Goal: Information Seeking & Learning: Learn about a topic

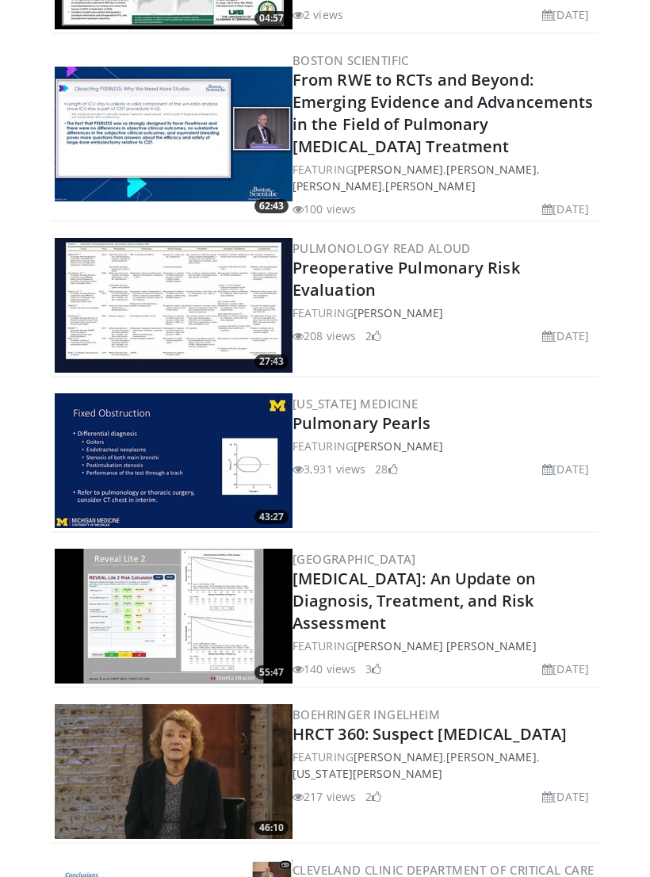
scroll to position [668, 0]
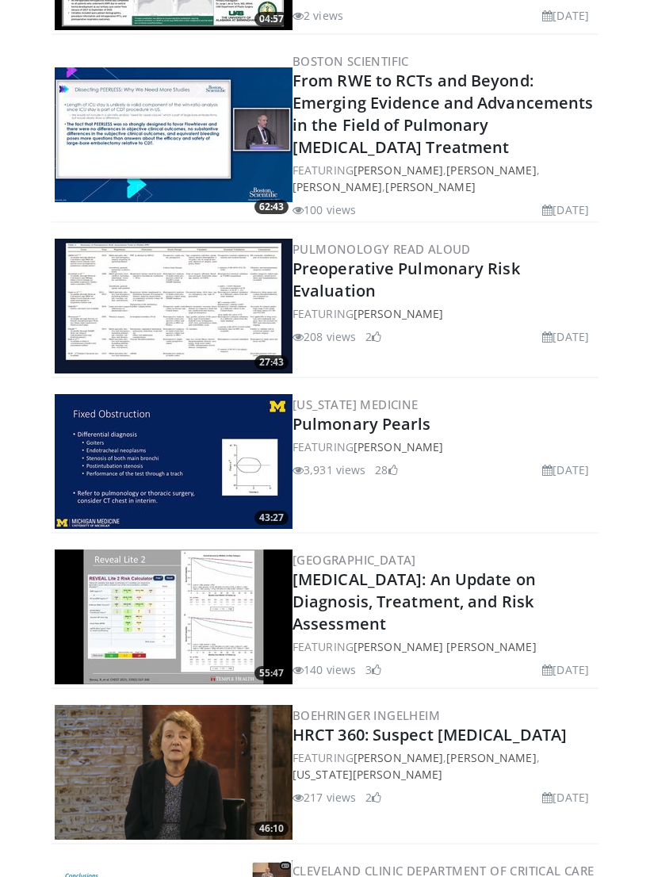
click at [339, 267] on link "Preoperative Pulmonary Risk Evaluation" at bounding box center [407, 280] width 228 height 44
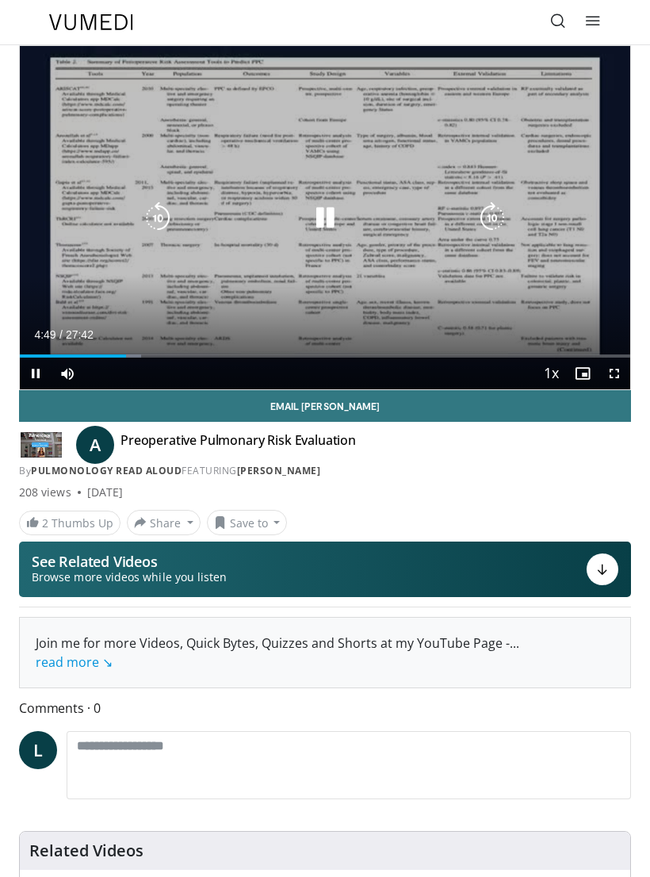
click at [323, 228] on icon "Video Player" at bounding box center [325, 218] width 32 height 32
click at [43, 370] on span "Video Player" at bounding box center [36, 374] width 32 height 32
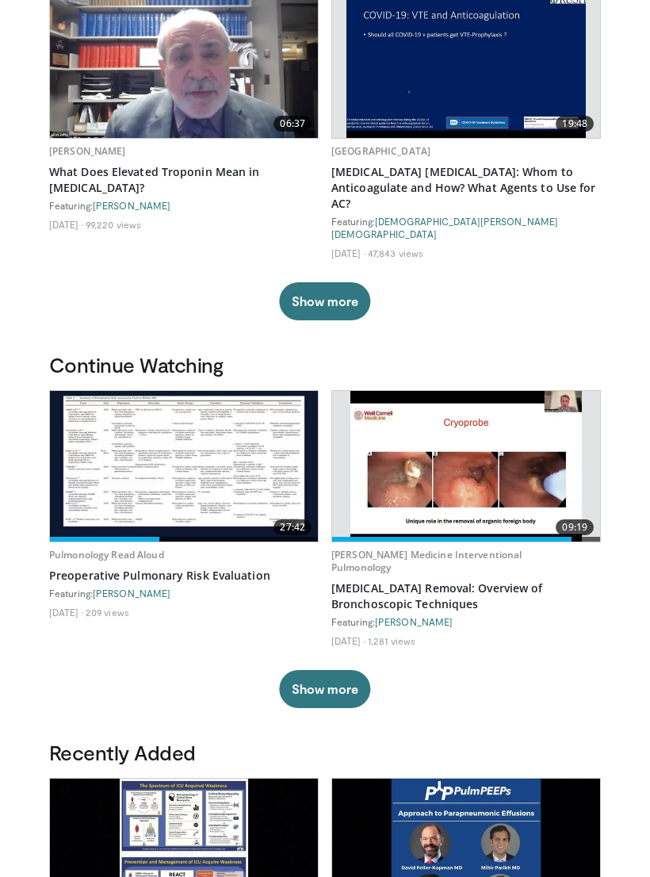
scroll to position [116, 0]
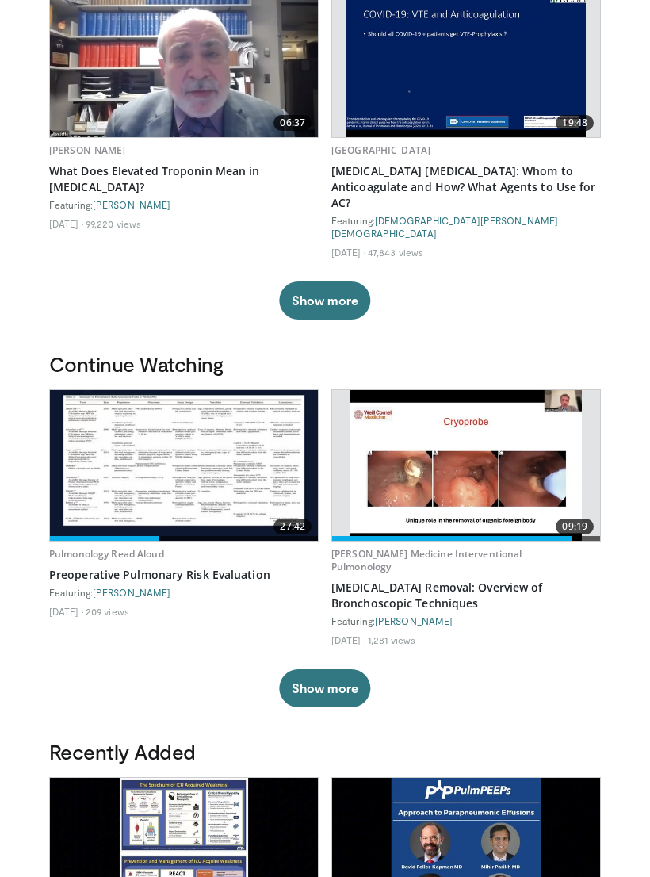
click at [193, 423] on img at bounding box center [184, 466] width 268 height 151
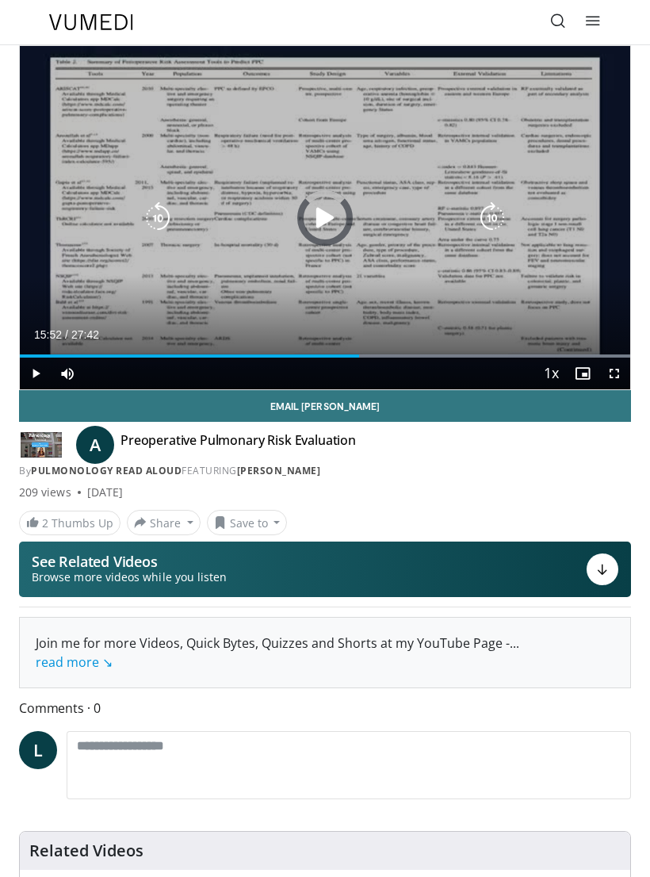
click at [359, 355] on div "Progress Bar" at bounding box center [189, 355] width 339 height 3
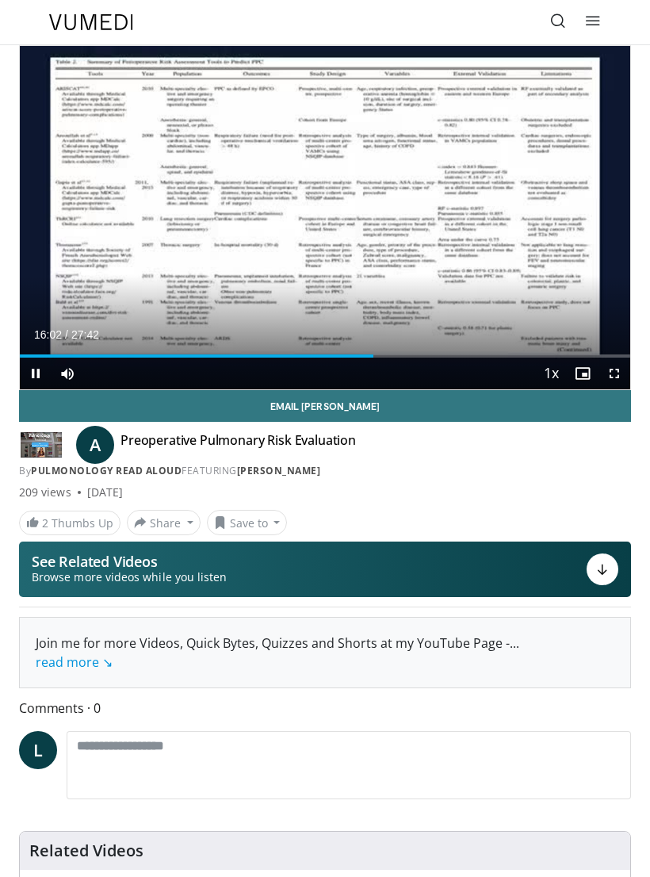
scroll to position [2, 0]
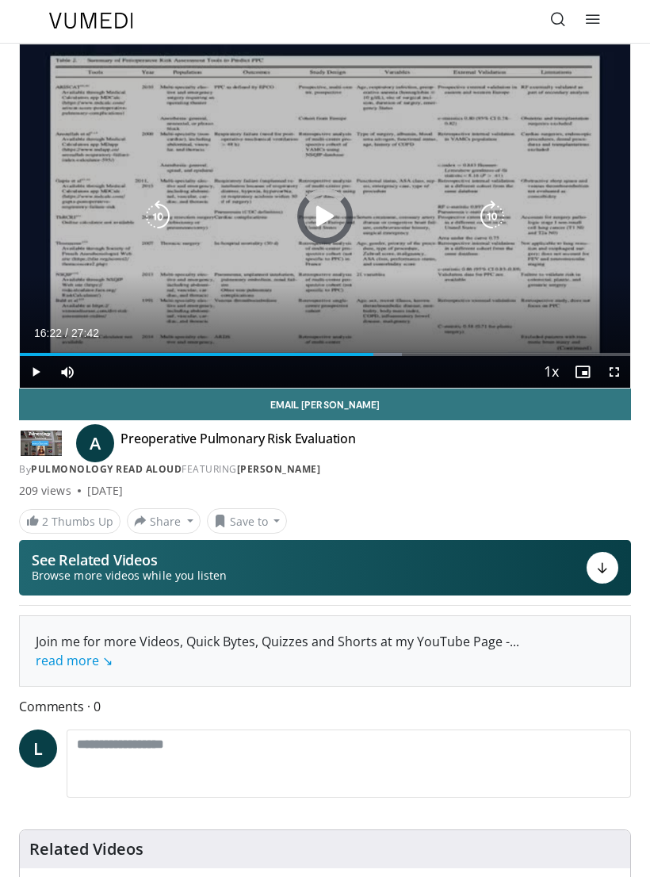
click at [381, 355] on div "Progress Bar" at bounding box center [385, 354] width 33 height 3
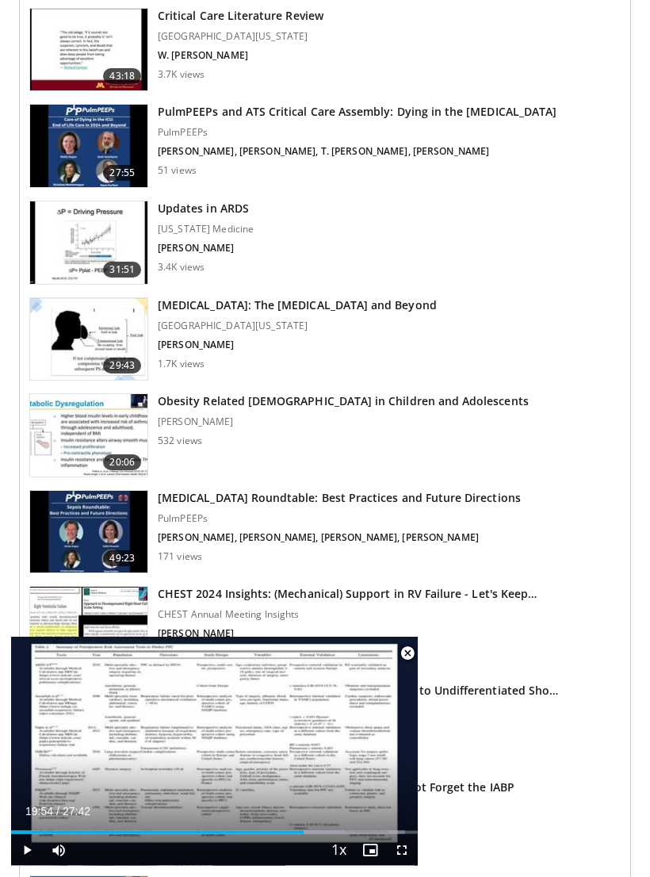
scroll to position [1029, 0]
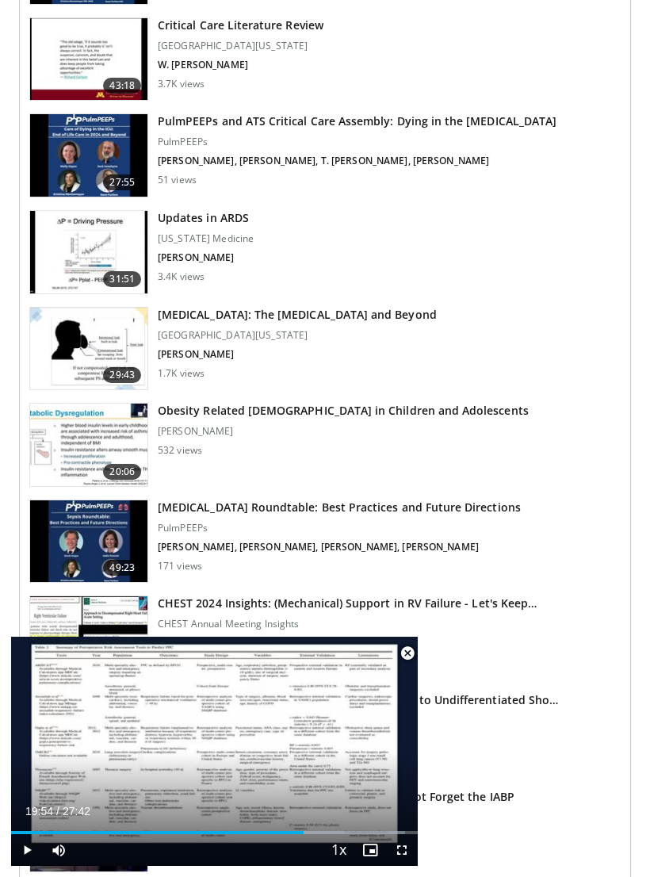
click at [300, 312] on h3 "[MEDICAL_DATA]: The [MEDICAL_DATA] and Beyond" at bounding box center [297, 315] width 279 height 16
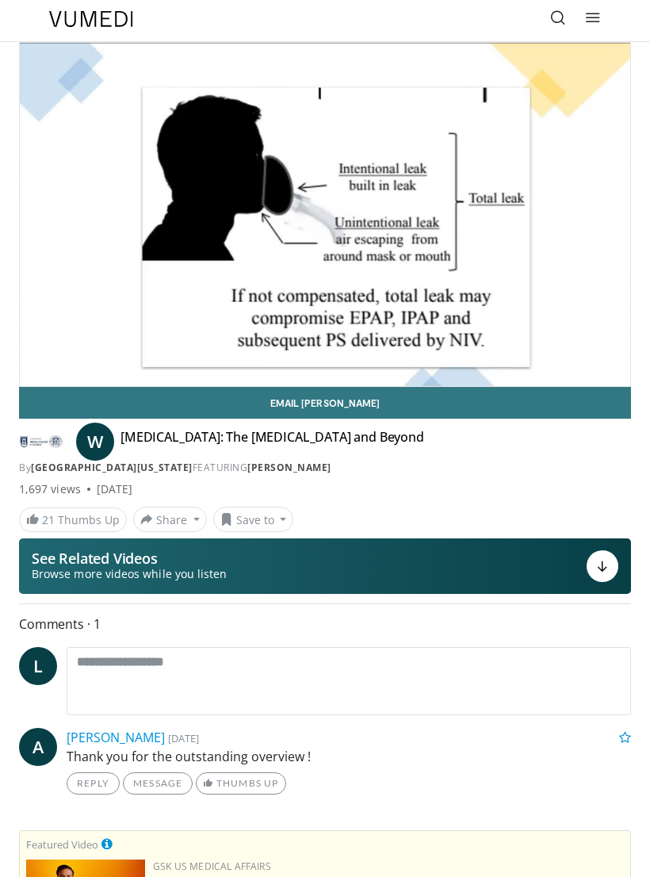
scroll to position [5, 0]
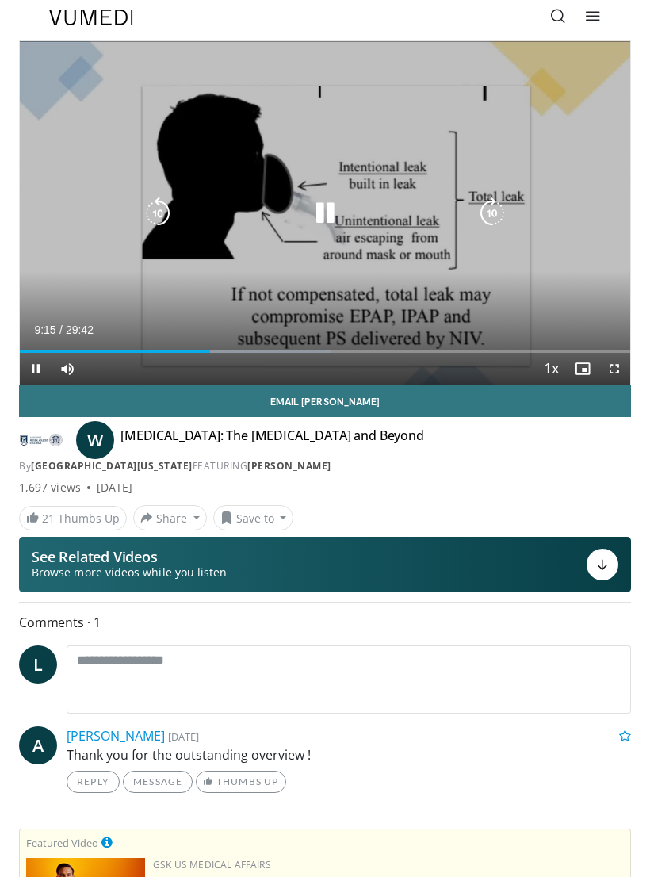
click at [334, 212] on icon "Video Player" at bounding box center [325, 213] width 32 height 32
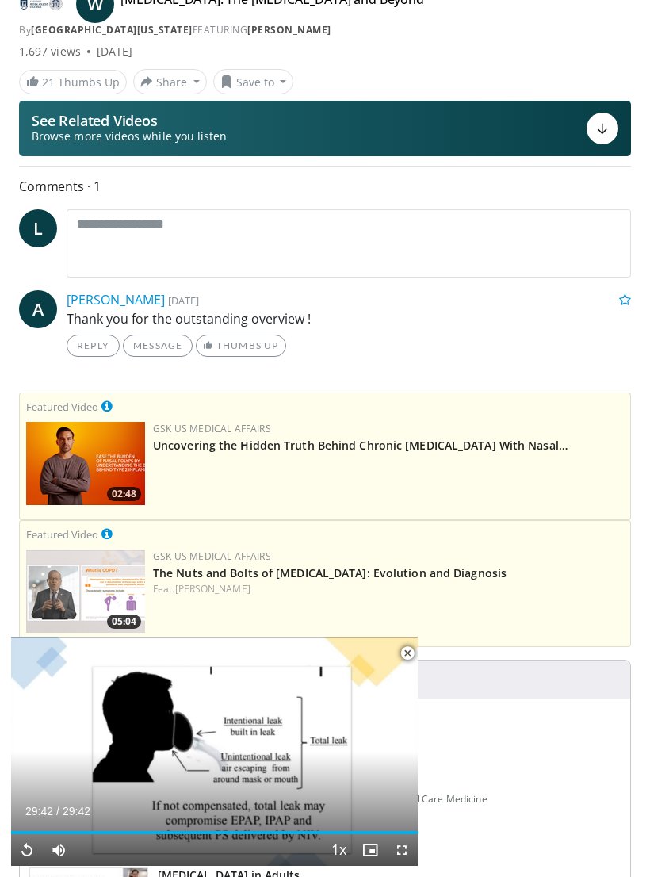
scroll to position [0, 0]
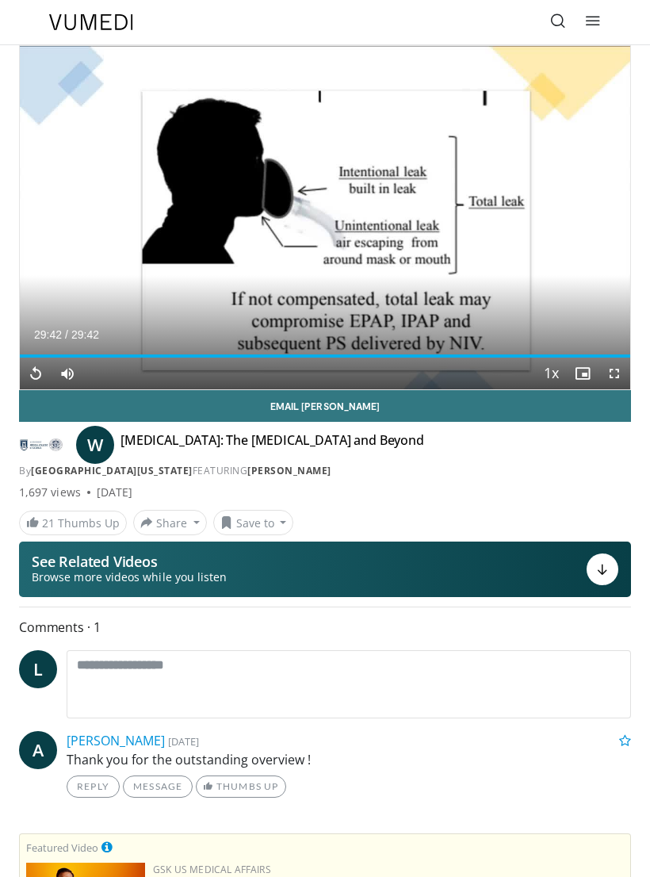
click at [562, 23] on icon at bounding box center [558, 21] width 16 height 16
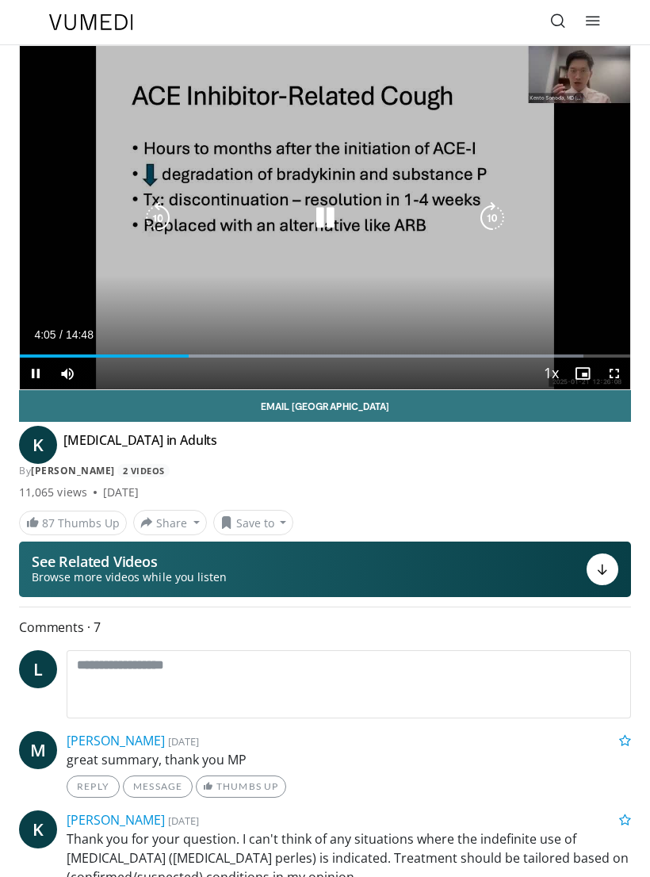
click at [331, 215] on icon "Video Player" at bounding box center [325, 218] width 32 height 32
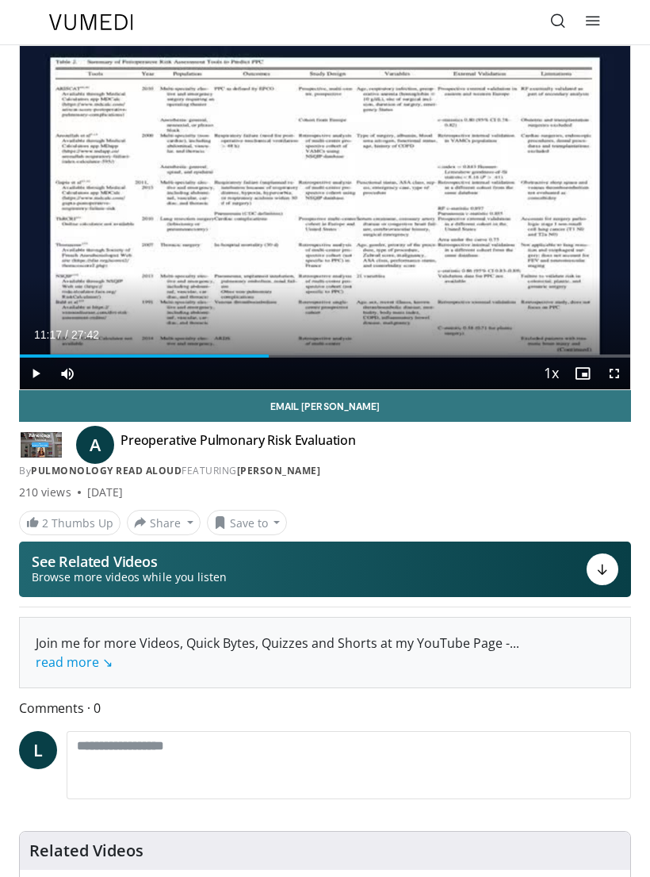
click at [562, 18] on icon at bounding box center [558, 21] width 16 height 16
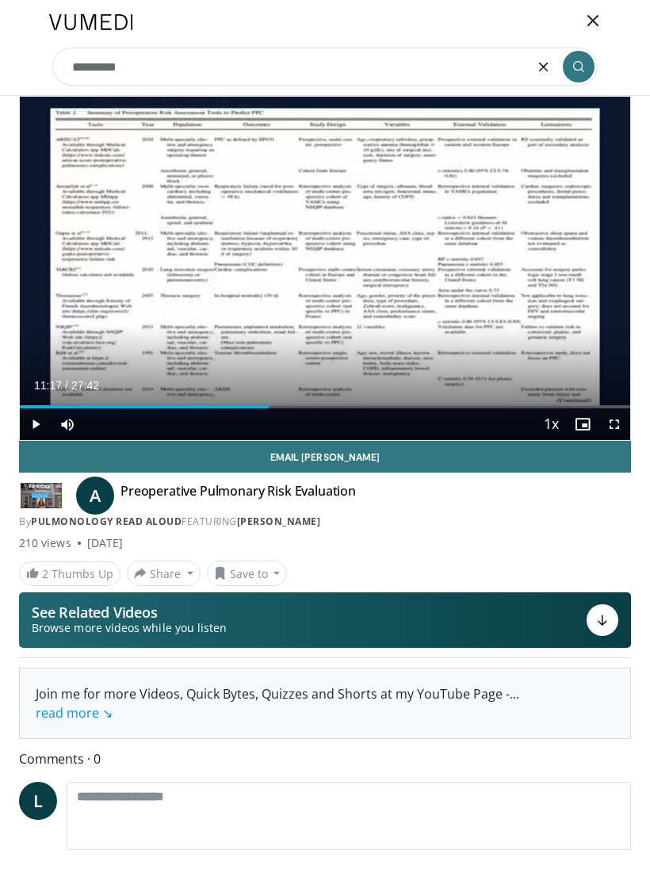
type input "**********"
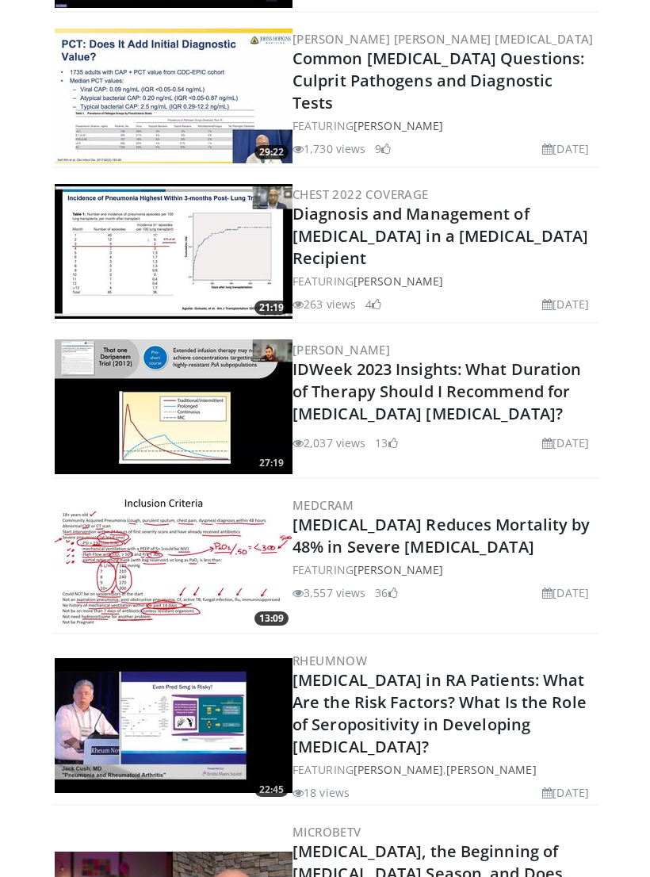
scroll to position [1923, 0]
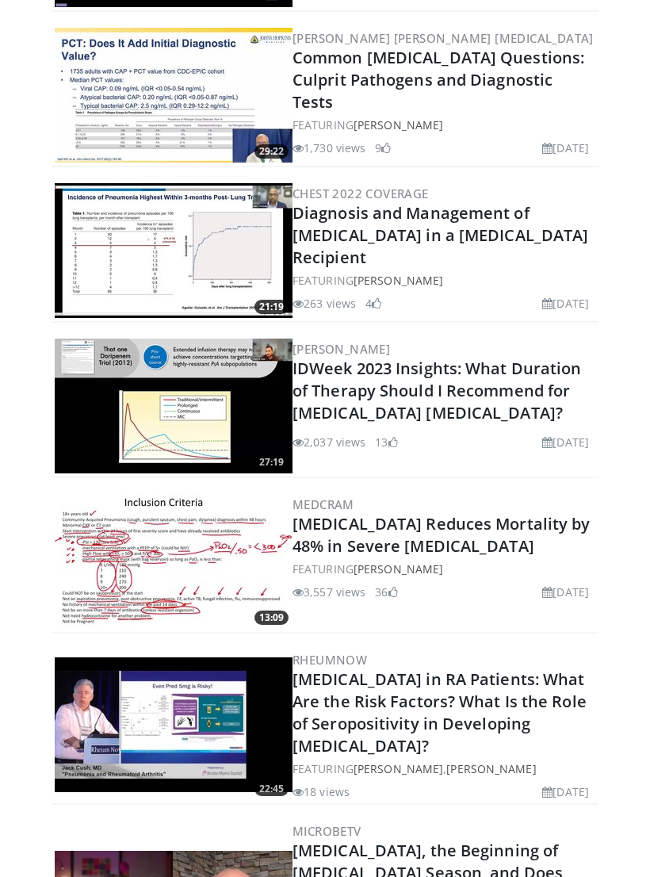
click at [379, 369] on link "IDWeek 2023 Insights: What Duration of Therapy Should I Recommend for [MEDICAL_…" at bounding box center [437, 391] width 289 height 66
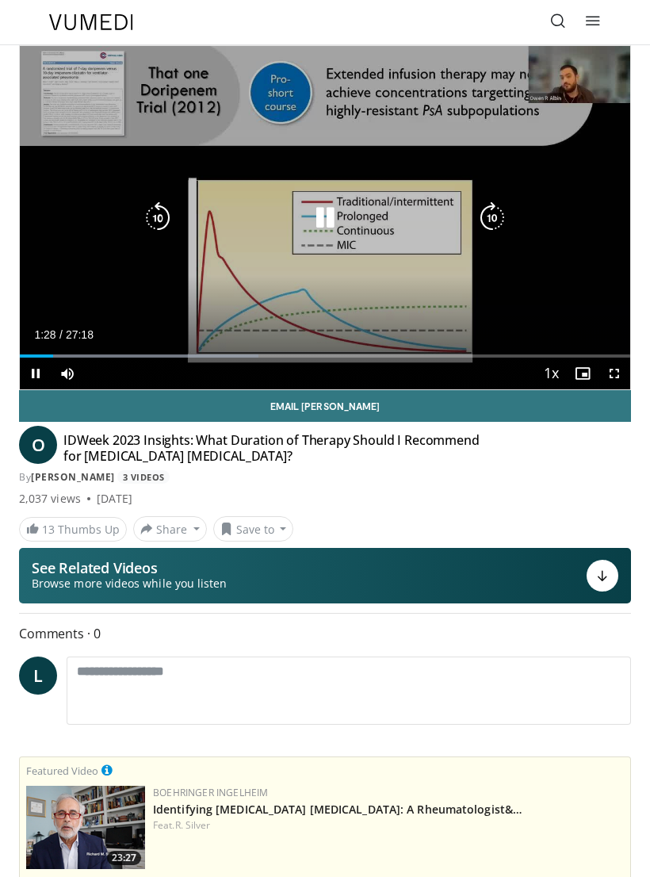
click at [333, 213] on icon "Video Player" at bounding box center [325, 218] width 32 height 32
click at [327, 221] on icon "Video Player" at bounding box center [325, 218] width 32 height 32
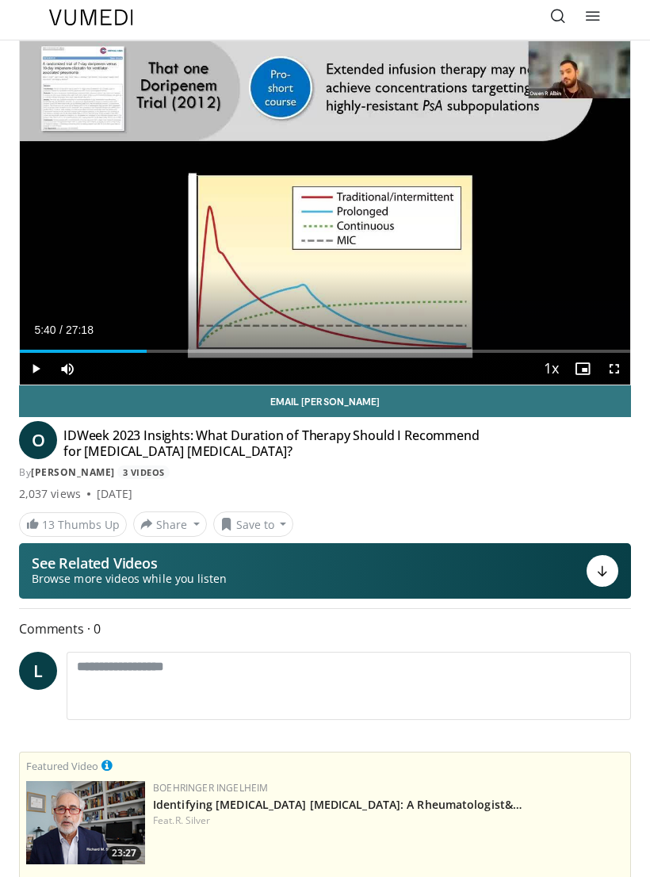
scroll to position [6, 0]
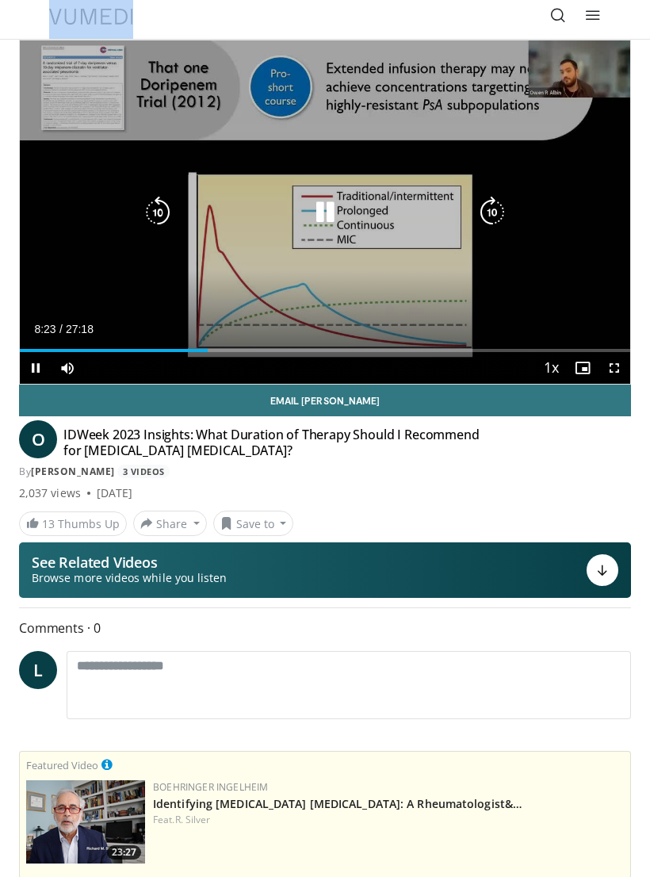
click at [335, 207] on icon "Video Player" at bounding box center [325, 213] width 32 height 32
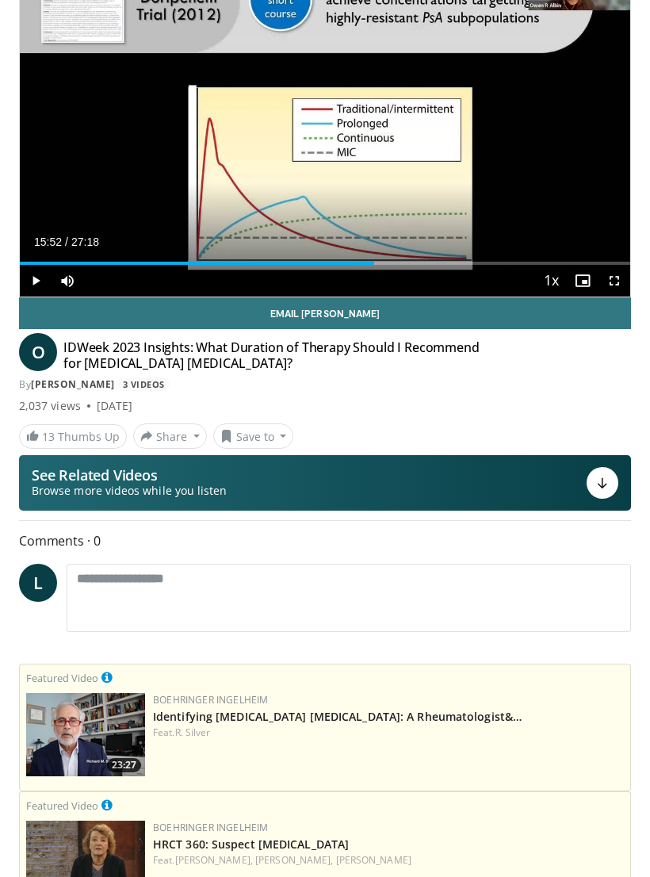
scroll to position [0, 0]
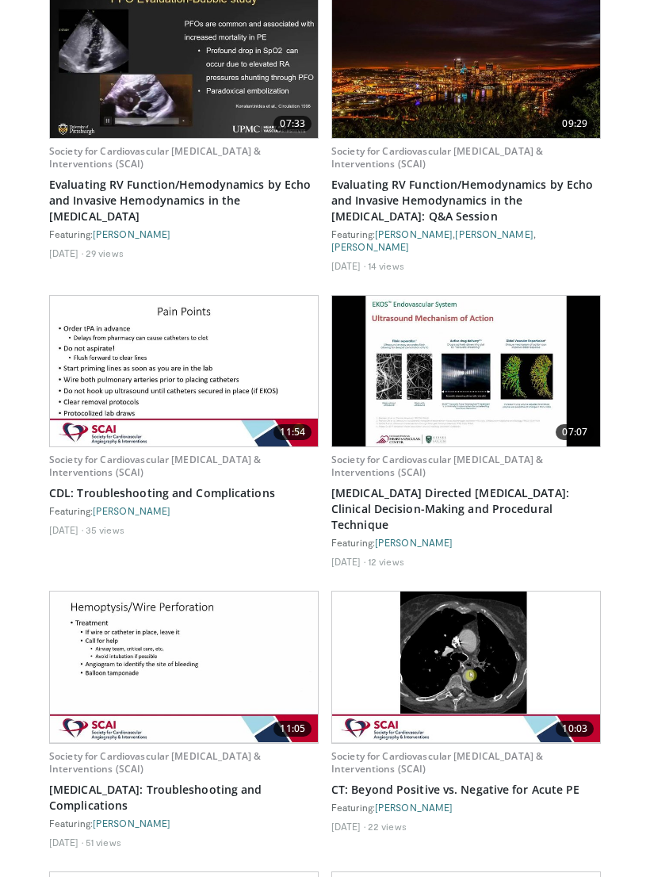
scroll to position [7229, 0]
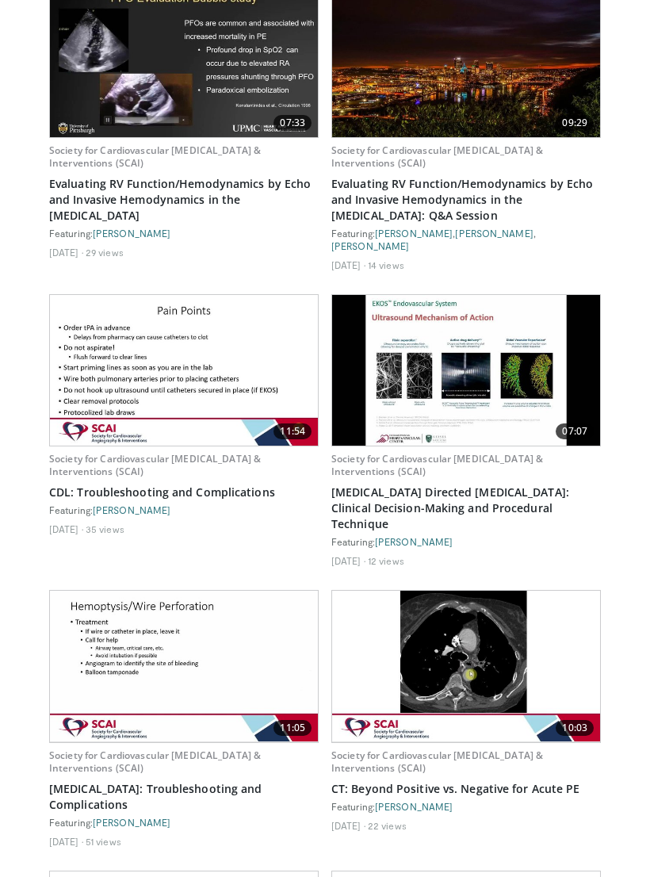
click at [400, 749] on link "Society for Cardiovascular [MEDICAL_DATA] & Interventions (SCAI)" at bounding box center [437, 762] width 212 height 26
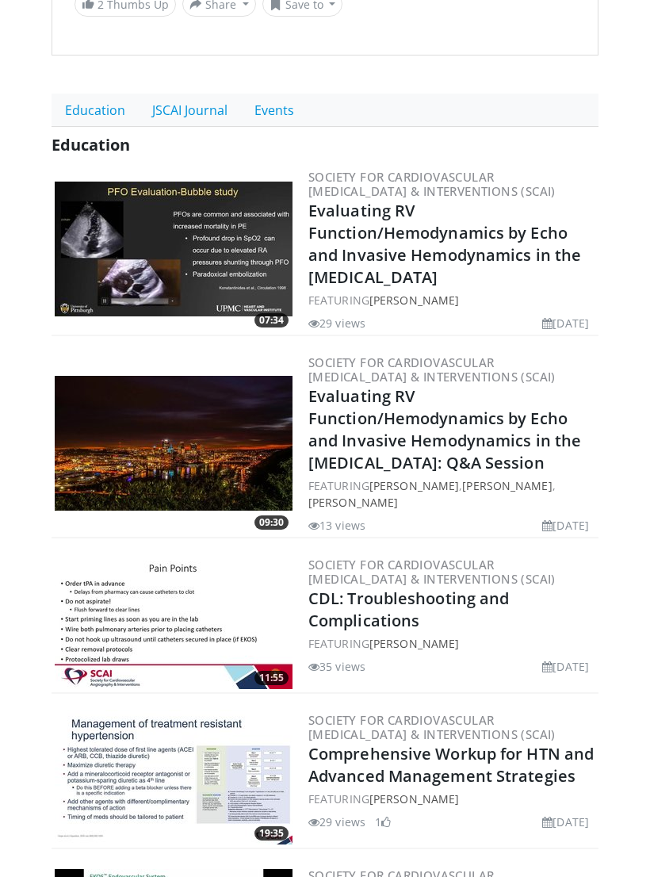
scroll to position [399, 0]
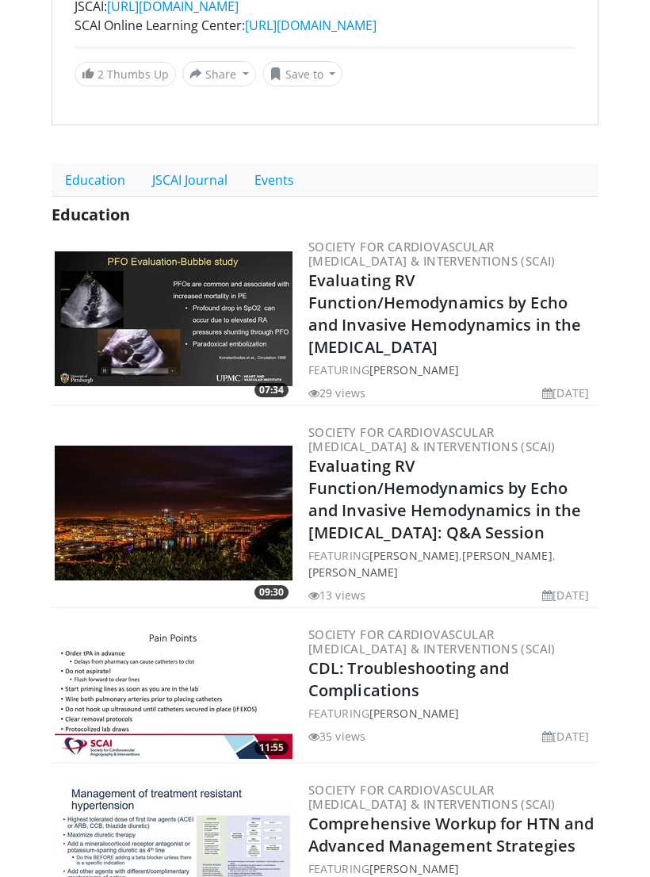
click at [386, 309] on link "Evaluating RV Function/Hemodynamics by Echo and Invasive Hemodynamics in the Ca…" at bounding box center [444, 314] width 273 height 88
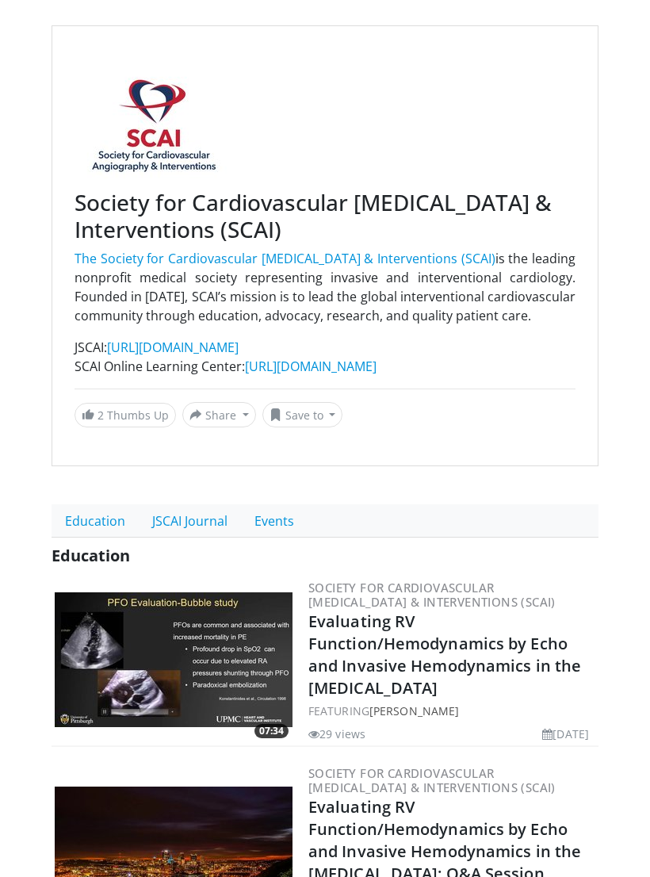
scroll to position [0, 0]
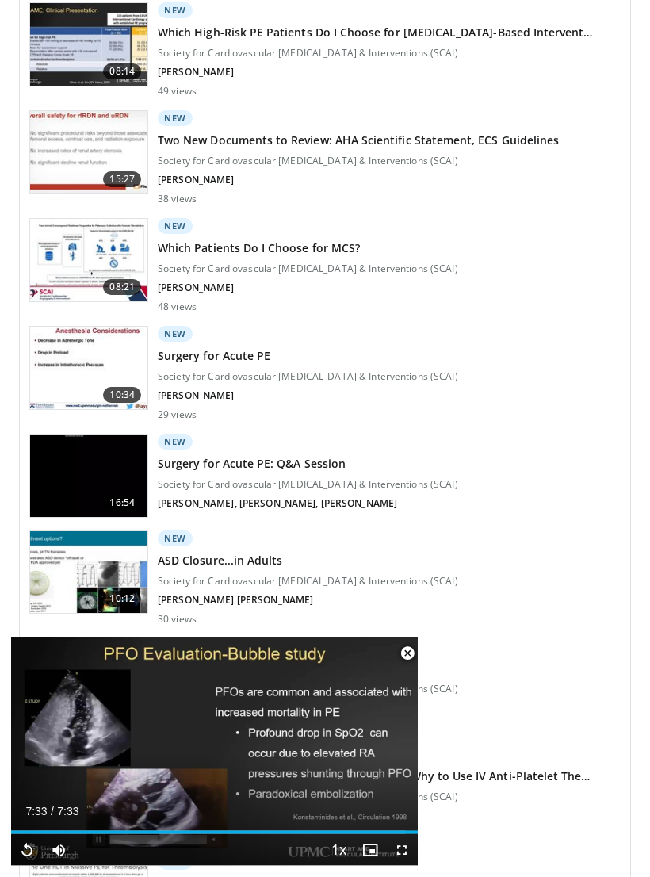
scroll to position [2743, 0]
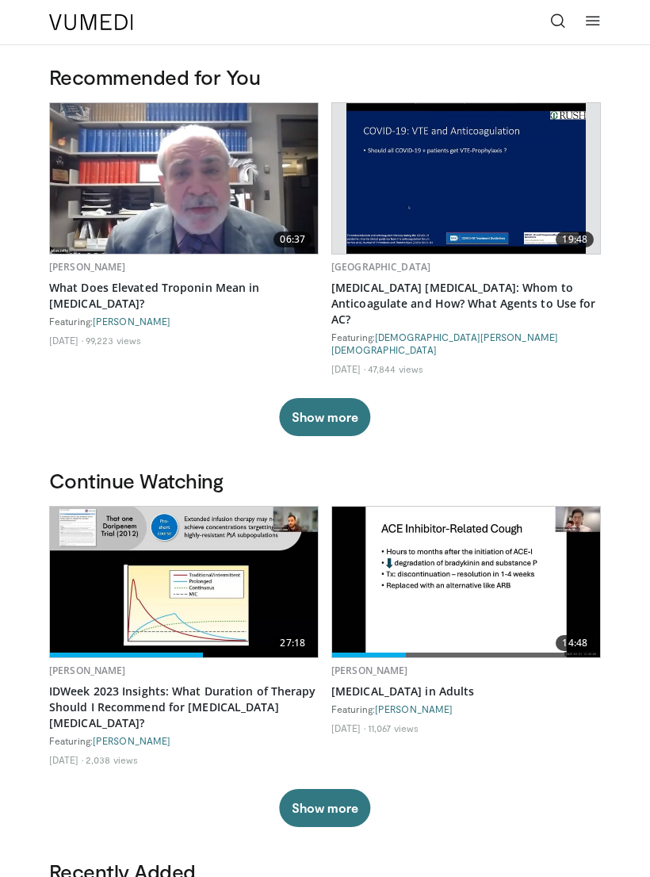
click at [558, 25] on icon at bounding box center [558, 21] width 16 height 16
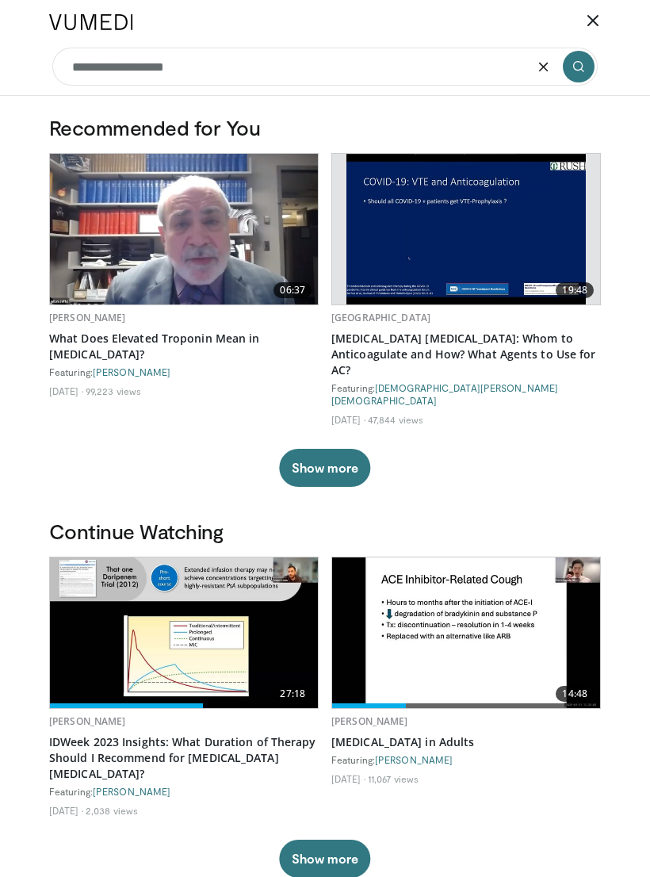
type input "**********"
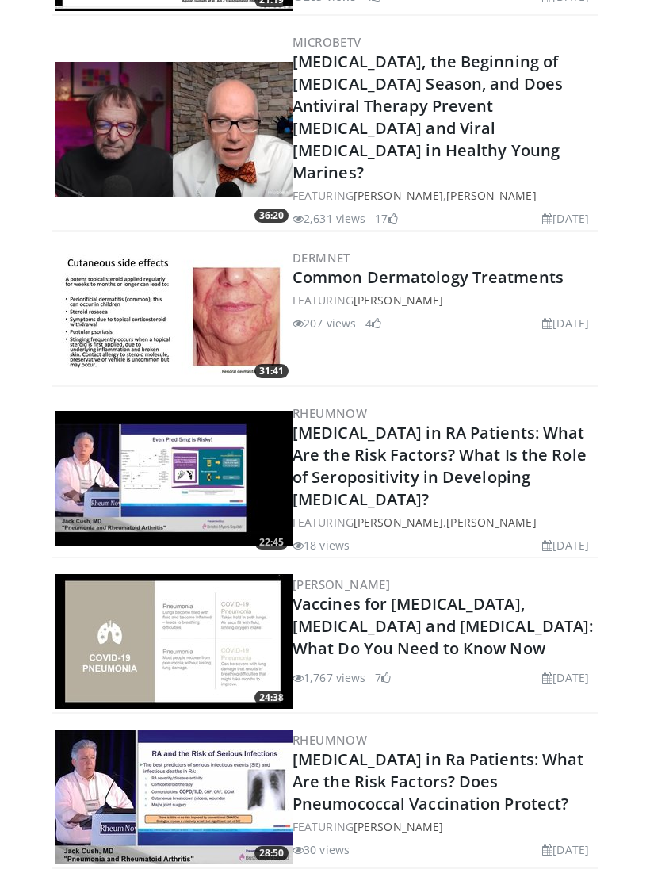
scroll to position [2417, 0]
click at [372, 422] on link "[MEDICAL_DATA] in RA Patients: What Are the Risk Factors? What Is the Role of S…" at bounding box center [440, 466] width 294 height 88
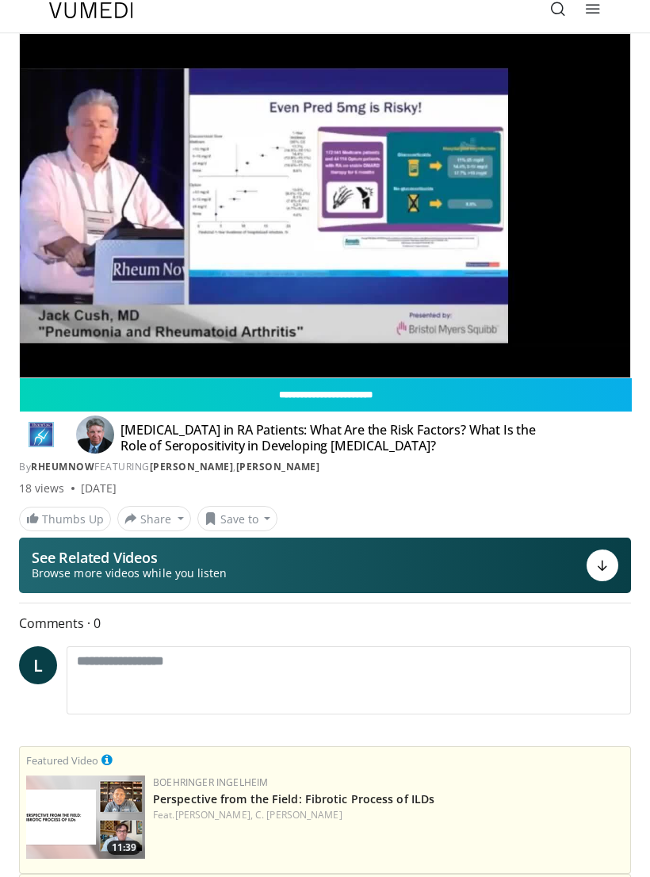
scroll to position [15, 0]
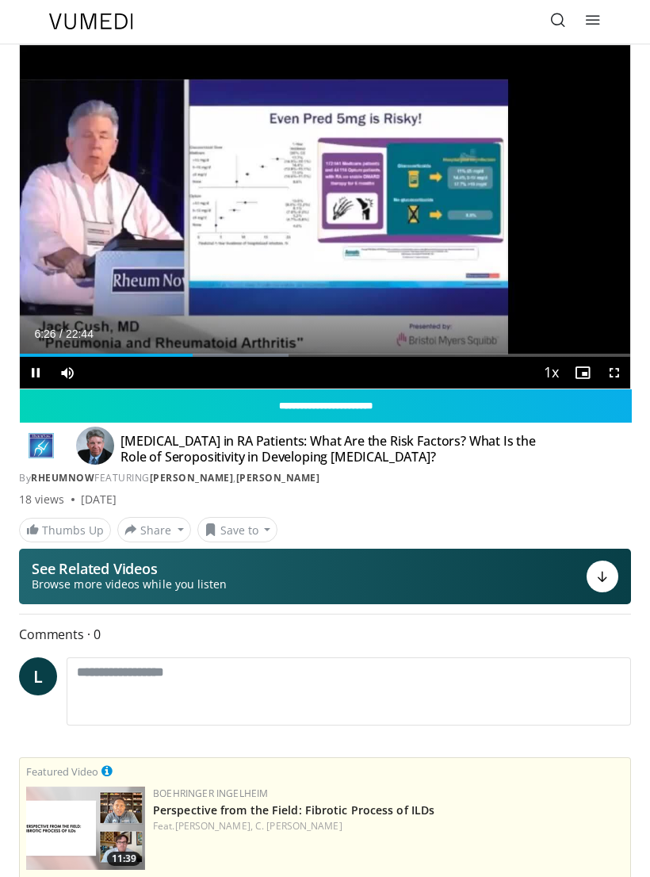
scroll to position [0, 0]
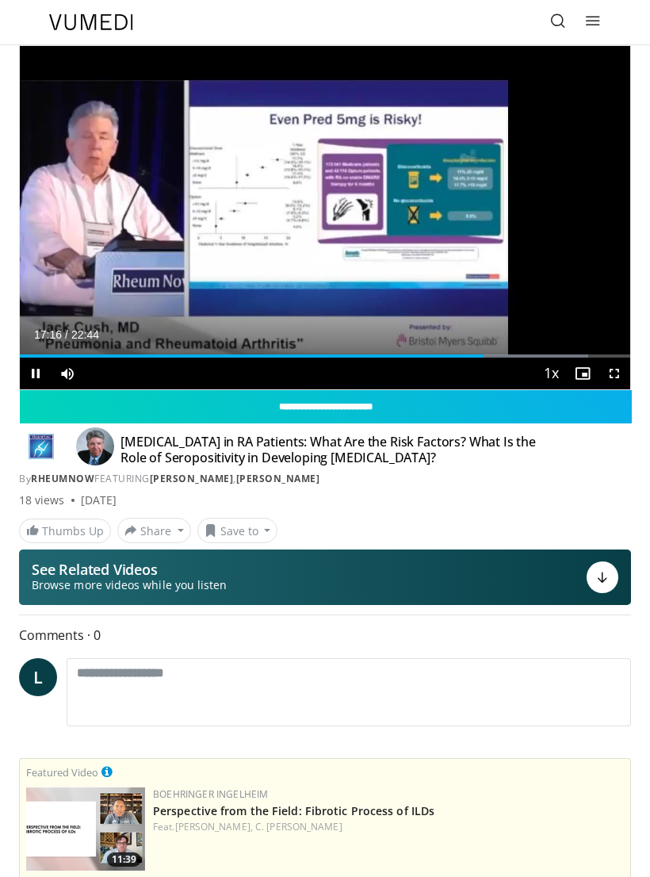
click at [369, 327] on div "10 seconds Tap to unmute" at bounding box center [325, 217] width 610 height 343
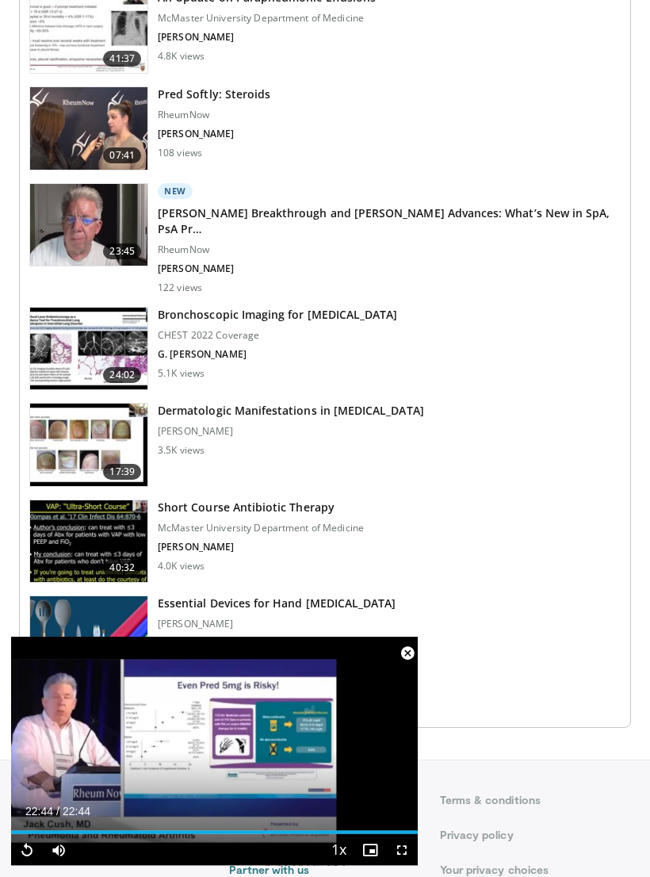
scroll to position [2071, 0]
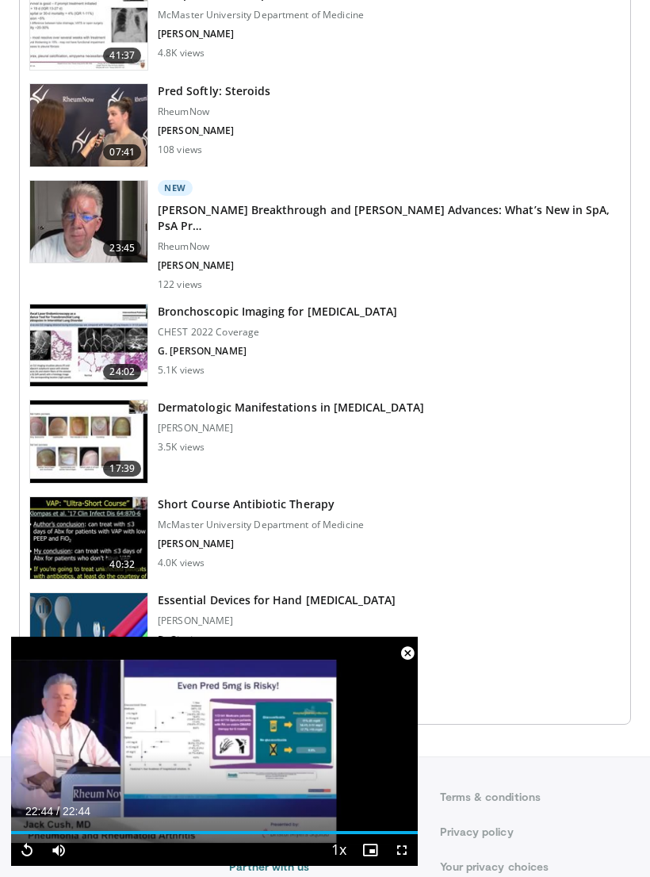
click at [289, 400] on h3 "Dermatologic Manifestations in [MEDICAL_DATA]" at bounding box center [291, 408] width 266 height 16
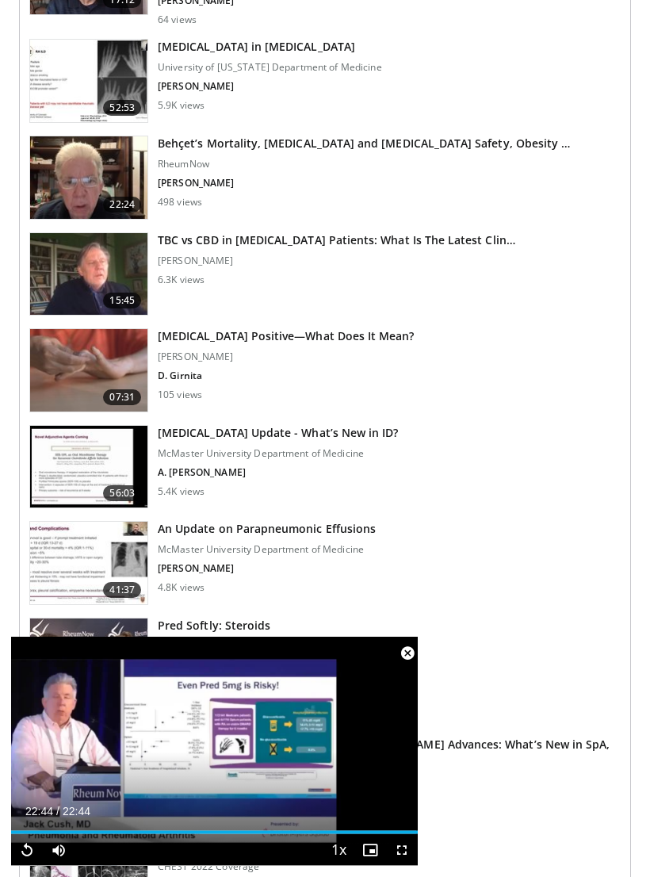
scroll to position [1537, 0]
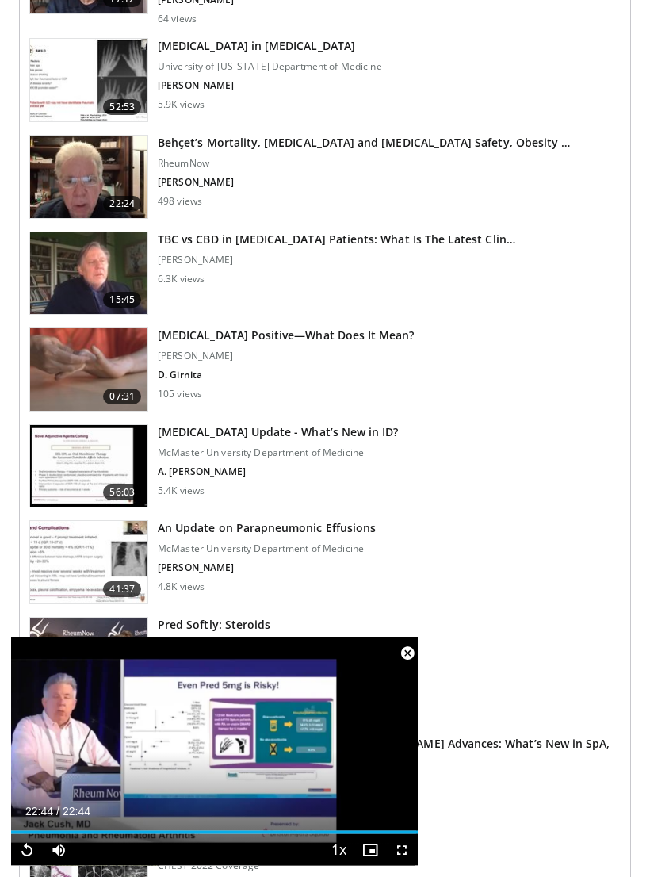
click at [123, 360] on img at bounding box center [88, 370] width 117 height 82
click at [268, 328] on h3 "[MEDICAL_DATA] Positive—What Does It Mean?" at bounding box center [286, 336] width 257 height 16
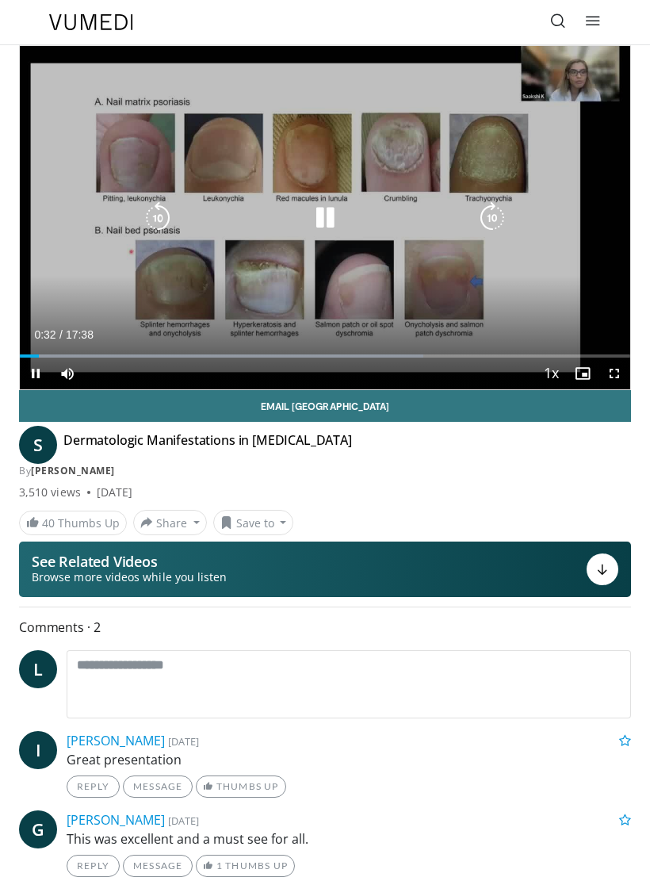
click at [333, 222] on icon "Video Player" at bounding box center [325, 218] width 32 height 32
